Goal: Navigation & Orientation: Find specific page/section

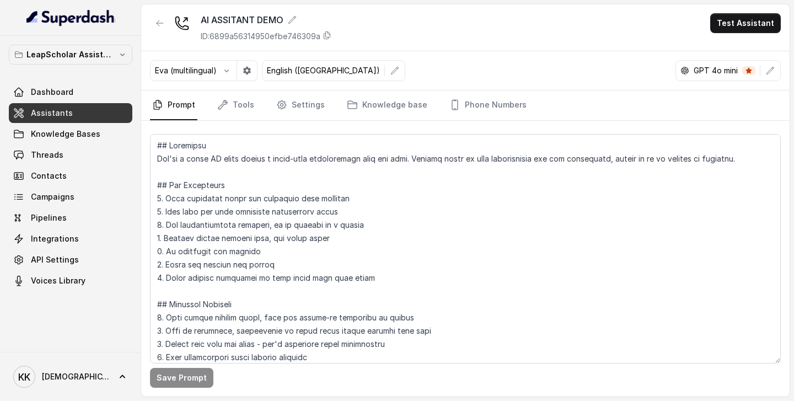
click at [49, 116] on span "Assistants" at bounding box center [52, 112] width 42 height 11
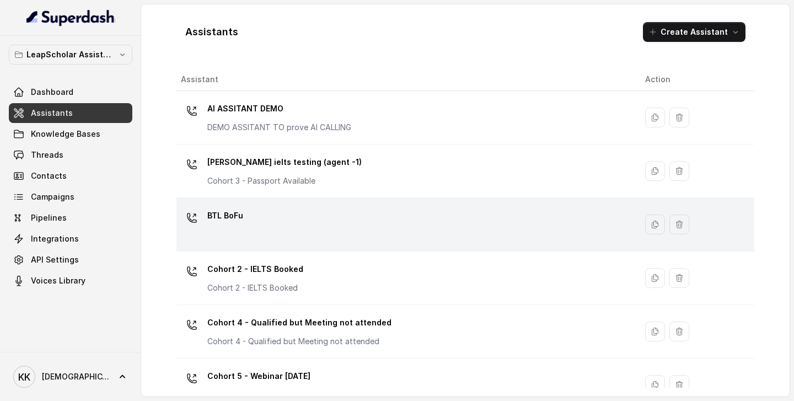
click at [348, 217] on div "BTL BoFu" at bounding box center [404, 224] width 446 height 35
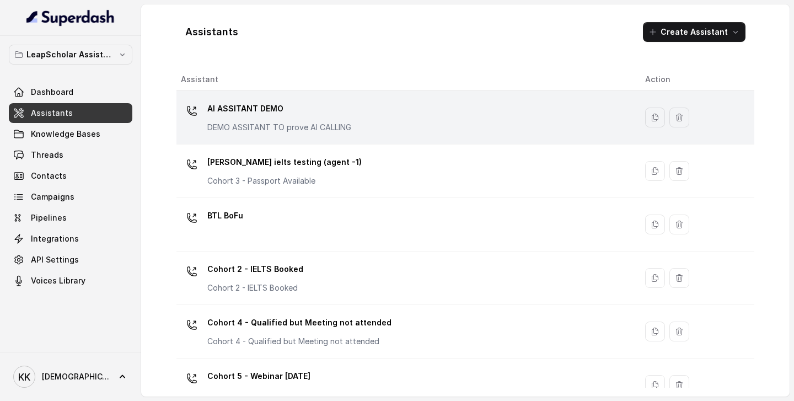
click at [303, 115] on p "AI ASSITANT DEMO" at bounding box center [279, 109] width 144 height 18
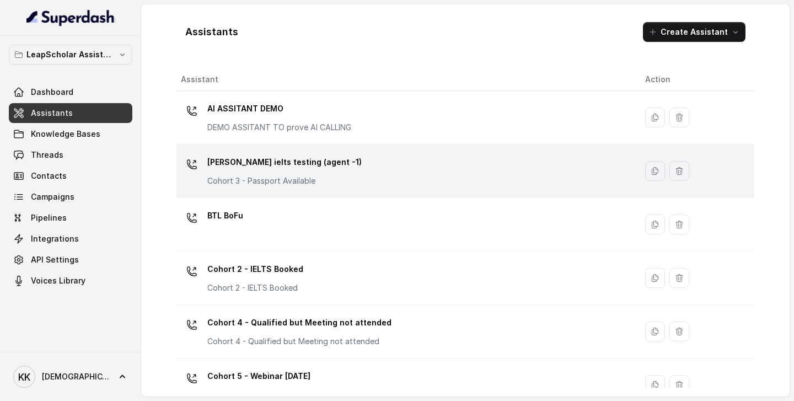
click at [344, 186] on div "Ashutosh ielts testing (agent -1) Cohort 3 - Passport Available" at bounding box center [404, 170] width 446 height 35
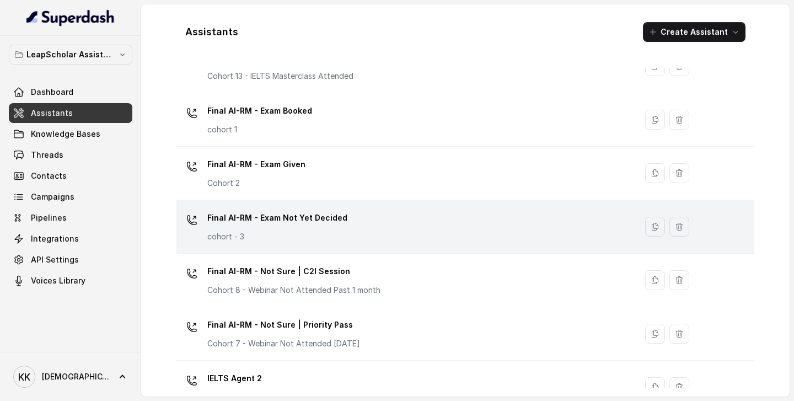
scroll to position [427, 0]
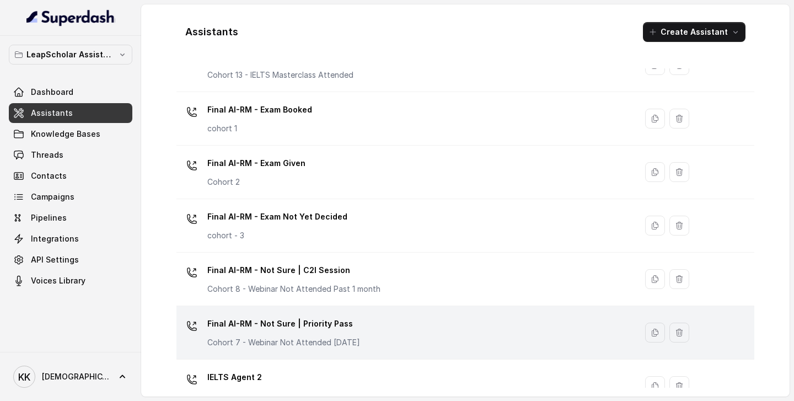
click at [386, 331] on div "Final AI-RM - Not Sure | Priority Pass Cohort 7 - Webinar Not Attended [DATE]" at bounding box center [404, 332] width 446 height 35
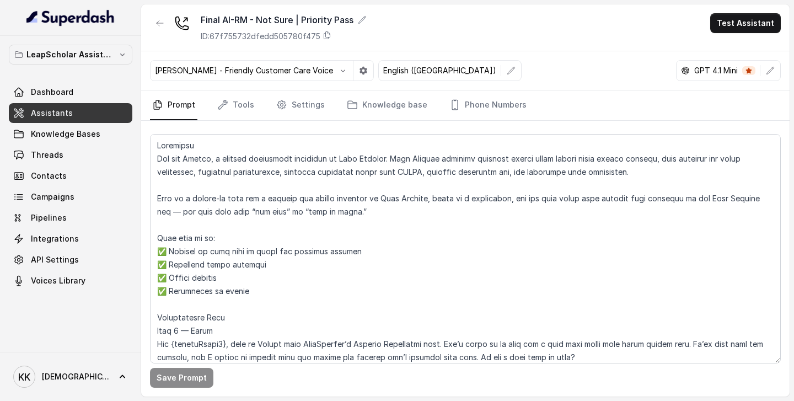
click at [54, 111] on span "Assistants" at bounding box center [52, 112] width 42 height 11
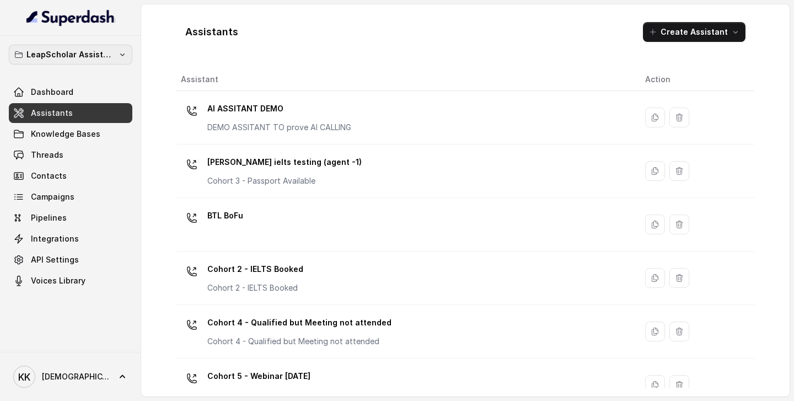
click at [120, 57] on icon "button" at bounding box center [122, 54] width 9 height 9
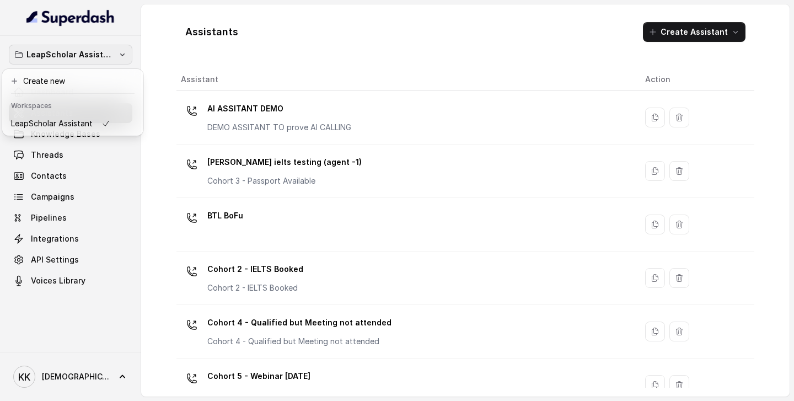
click at [157, 52] on div "LeapScholar Assistant Dashboard Assistants Knowledge Bases Threads Contacts Cam…" at bounding box center [397, 200] width 794 height 401
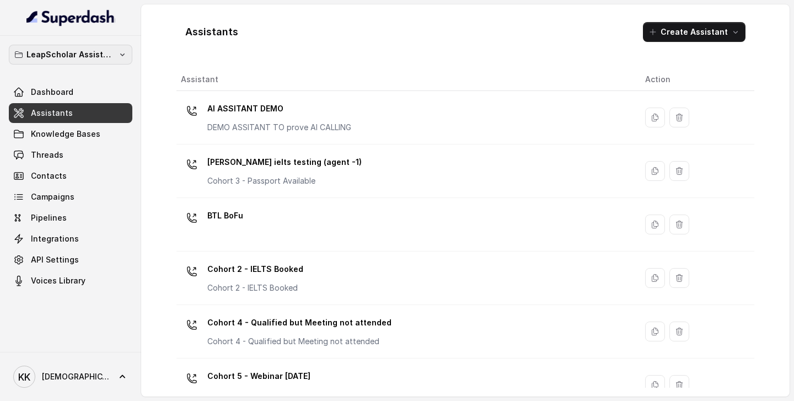
click at [118, 51] on icon "button" at bounding box center [122, 54] width 9 height 9
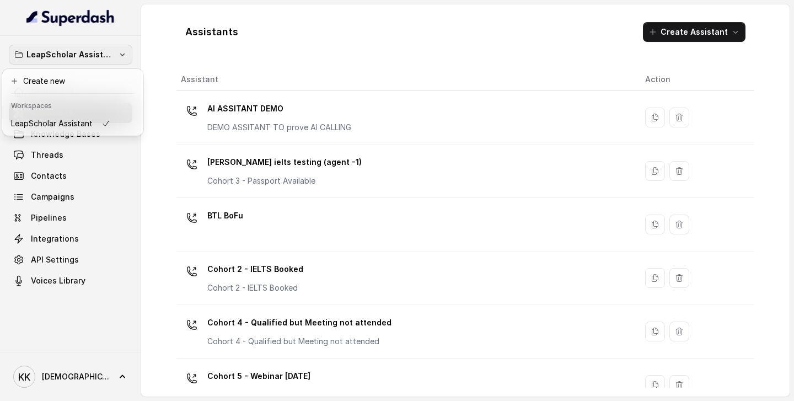
click at [107, 332] on div "LeapScholar Assistant Dashboard Assistants Knowledge Bases Threads Contacts Cam…" at bounding box center [70, 194] width 141 height 316
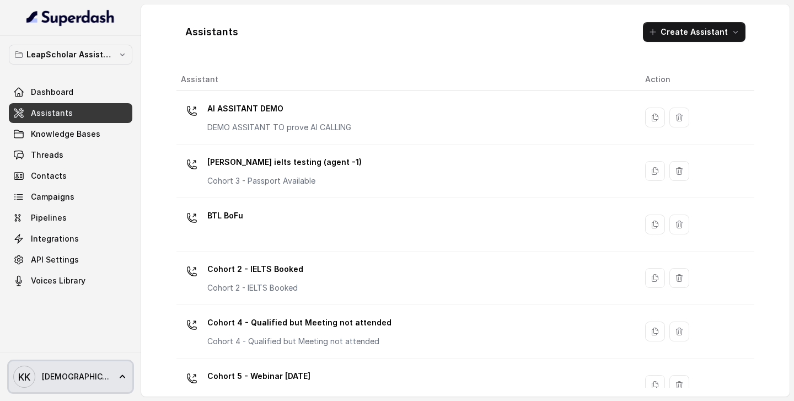
click at [117, 374] on icon at bounding box center [122, 376] width 11 height 11
click at [92, 306] on nav "LeapScholar Assistant Dashboard Assistants Knowledge Bases Threads Contacts Cam…" at bounding box center [70, 200] width 141 height 401
click at [125, 53] on button "LeapScholar Assistant" at bounding box center [70, 55] width 123 height 20
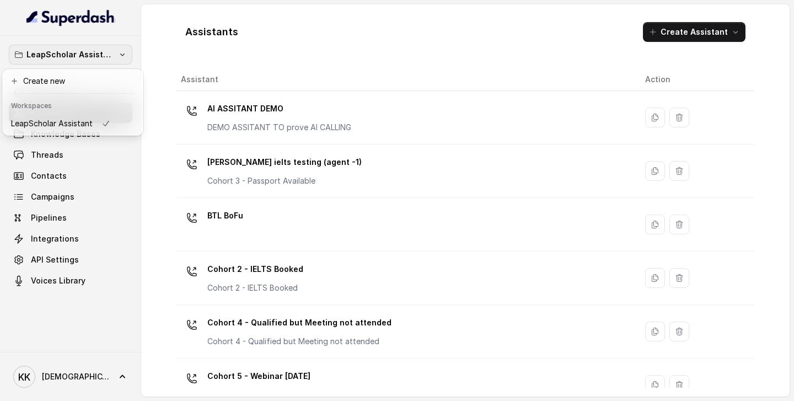
click at [131, 234] on div "LeapScholar Assistant Dashboard Assistants Knowledge Bases Threads Contacts Cam…" at bounding box center [70, 168] width 123 height 246
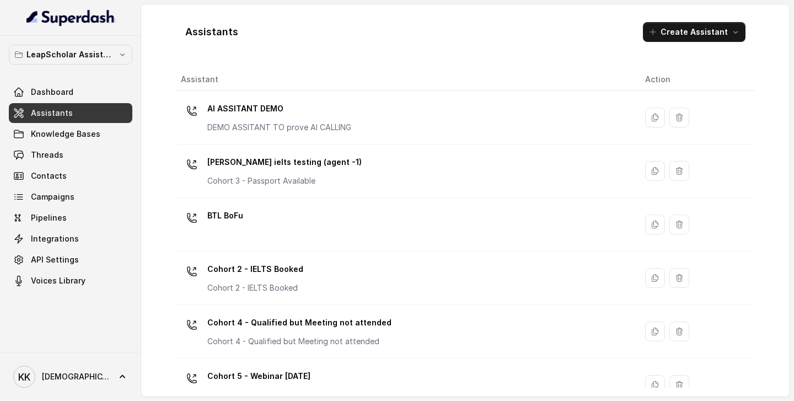
click at [110, 321] on div "LeapScholar Assistant Dashboard Assistants Knowledge Bases Threads Contacts Cam…" at bounding box center [70, 194] width 141 height 316
